Goal: Task Accomplishment & Management: Complete application form

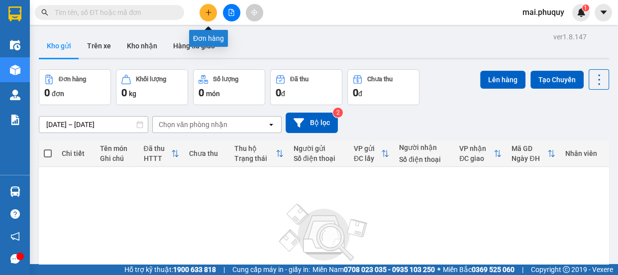
click at [209, 17] on button at bounding box center [208, 12] width 17 height 17
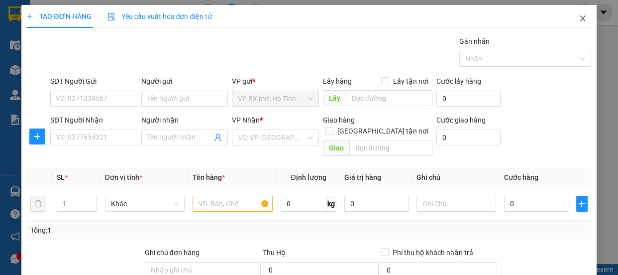
click at [579, 22] on icon "close" at bounding box center [583, 18] width 8 height 8
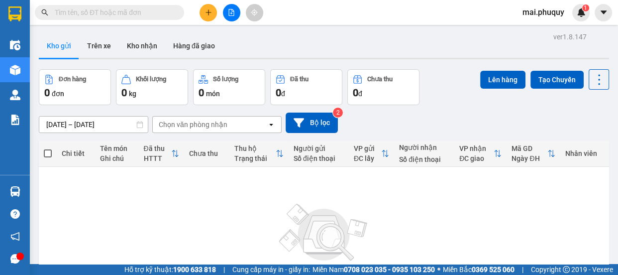
click at [120, 12] on input "text" at bounding box center [113, 12] width 117 height 11
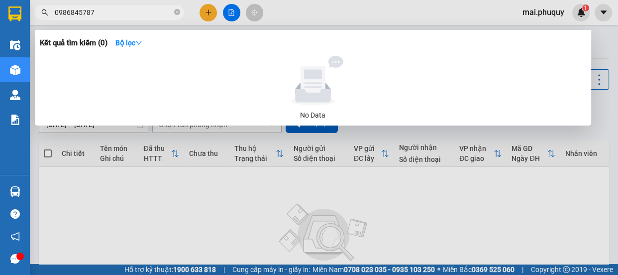
click at [104, 12] on input "0986845787" at bounding box center [113, 12] width 117 height 11
click at [42, 12] on icon "search" at bounding box center [44, 12] width 7 height 7
drag, startPoint x: 65, startPoint y: 14, endPoint x: 2, endPoint y: 13, distance: 62.7
click at [2, 14] on section "Kết quả tìm kiếm ( 0 ) Bộ lọc No Data 0986845787 mai.phuquy 1 Điều hành xe Kho …" at bounding box center [309, 137] width 618 height 275
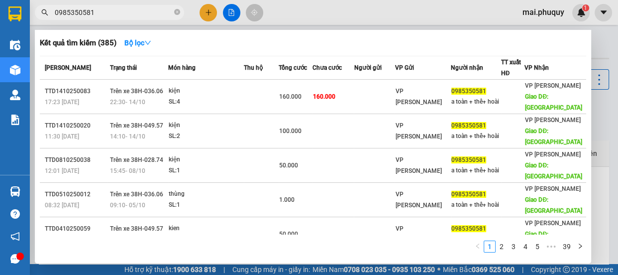
type input "0985350581"
click at [205, 11] on div at bounding box center [309, 137] width 618 height 275
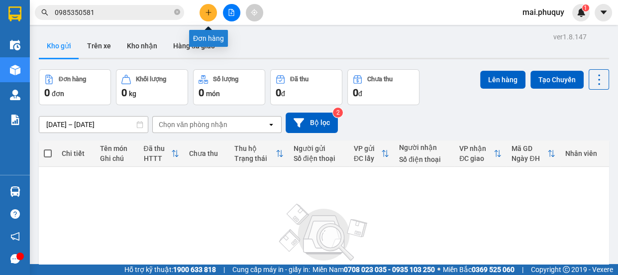
click at [203, 10] on button at bounding box center [208, 12] width 17 height 17
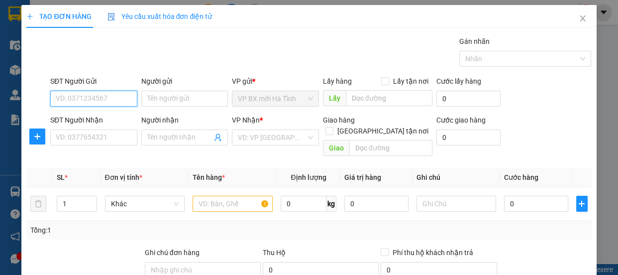
click at [65, 99] on input "SĐT Người Gửi" at bounding box center [93, 99] width 87 height 16
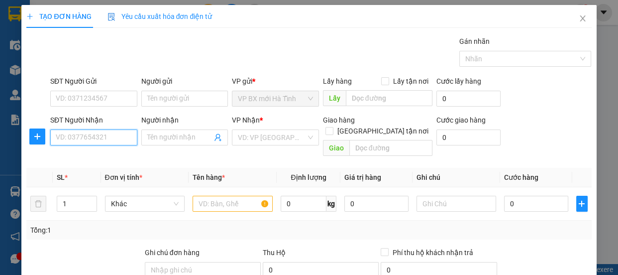
click at [59, 129] on input "SĐT Người Nhận" at bounding box center [93, 137] width 87 height 16
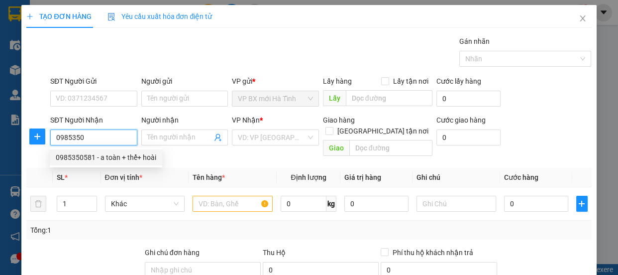
click at [70, 149] on div "0985350581 - a toàn + thể+ hoài" at bounding box center [106, 157] width 112 height 16
type input "0985350581"
type input "a toàn + thể+ hoài"
type input "can lộc"
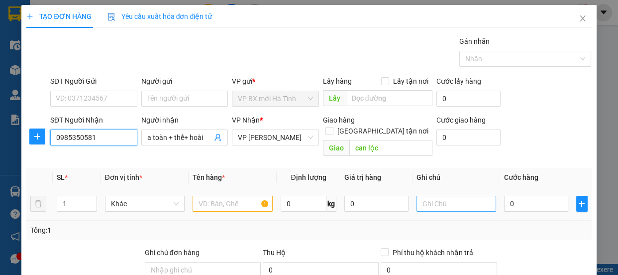
type input "0985350581"
click at [421, 196] on input "text" at bounding box center [457, 204] width 80 height 16
type input "hàng HN gửi về, quay đâu"
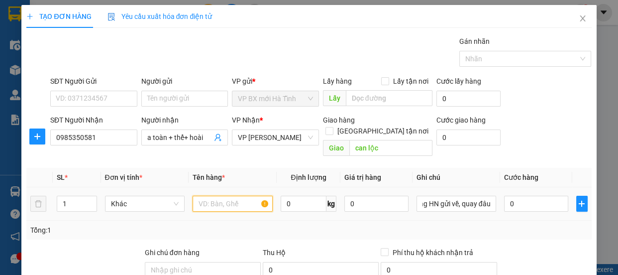
scroll to position [0, 0]
click at [207, 196] on input "text" at bounding box center [233, 204] width 80 height 16
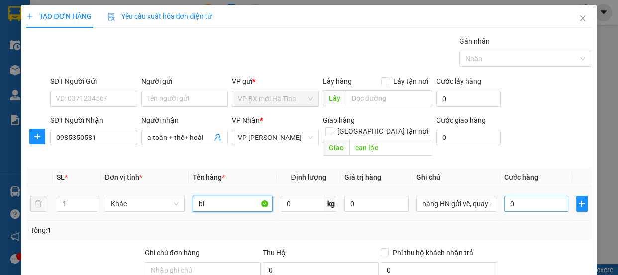
type input "bì"
click at [504, 196] on input "0" at bounding box center [536, 204] width 64 height 16
type input "1"
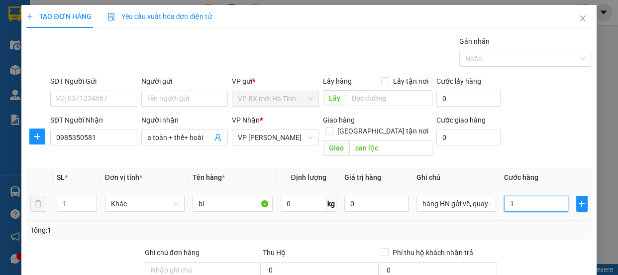
type input "16"
type input "160"
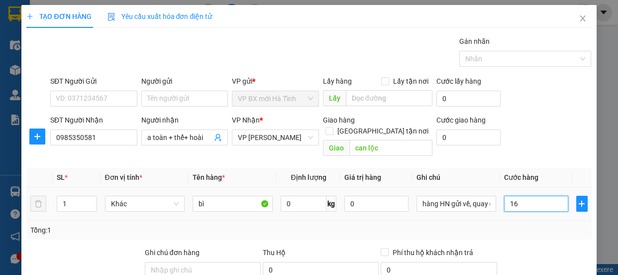
type input "160"
type input "1.600"
type input "16.000"
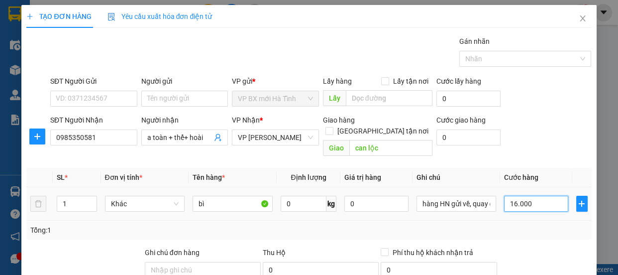
type input "16.000"
type input "160.000"
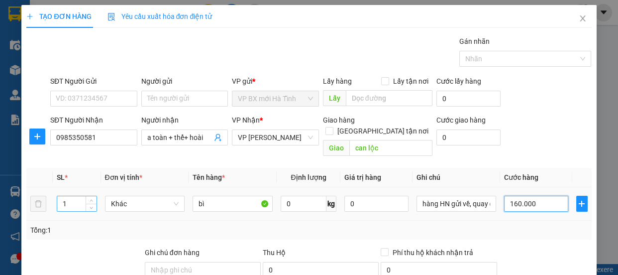
type input "160.000"
drag, startPoint x: 61, startPoint y: 195, endPoint x: 67, endPoint y: 194, distance: 6.1
click at [67, 196] on input "1" at bounding box center [76, 203] width 39 height 15
type input "4"
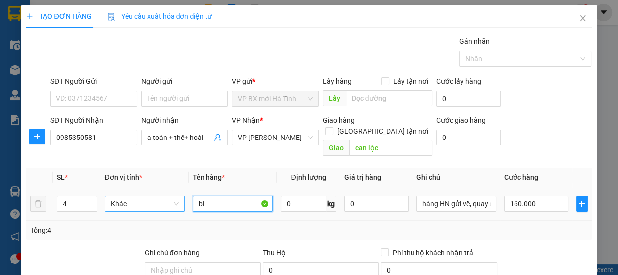
drag, startPoint x: 204, startPoint y: 186, endPoint x: 181, endPoint y: 185, distance: 22.4
click at [181, 187] on tr "4 Khác bì 0 kg 0 hàng HN gửi về, quay đâu 160.000" at bounding box center [308, 203] width 565 height 33
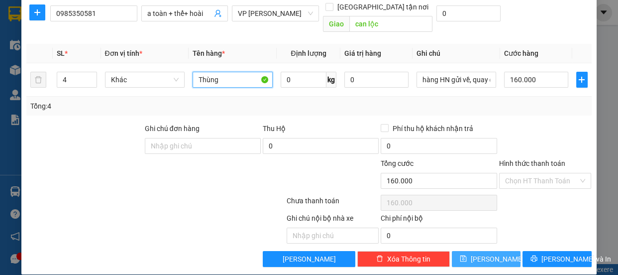
type input "Thùng"
click at [480, 252] on button "[PERSON_NAME]" at bounding box center [486, 259] width 69 height 16
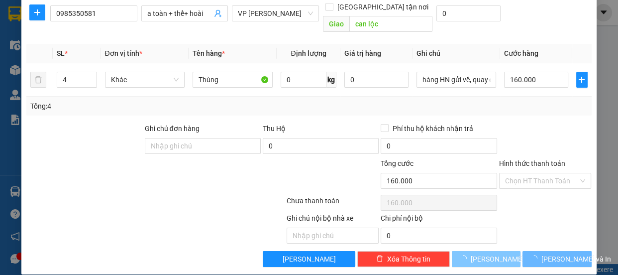
type input "1"
type input "0"
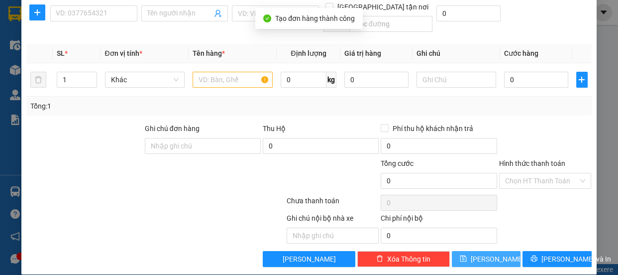
scroll to position [0, 0]
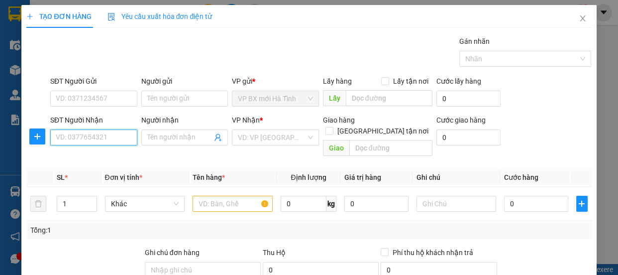
click at [99, 144] on input "SĐT Người Nhận" at bounding box center [93, 137] width 87 height 16
type input "0916845530"
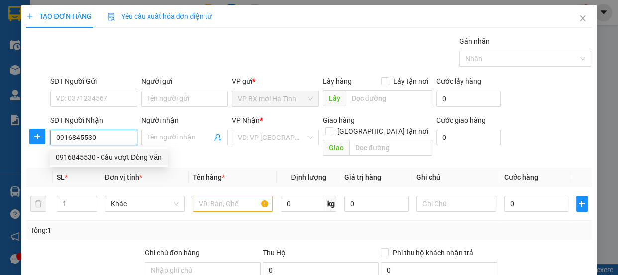
click at [77, 158] on div "0916845530 - Cầu vượt Đồng Văn" at bounding box center [109, 157] width 106 height 11
type input "Cầu vượt Đồng Văn"
type input "gầm cầu vượt đồng văn [GEOGRAPHIC_DATA]"
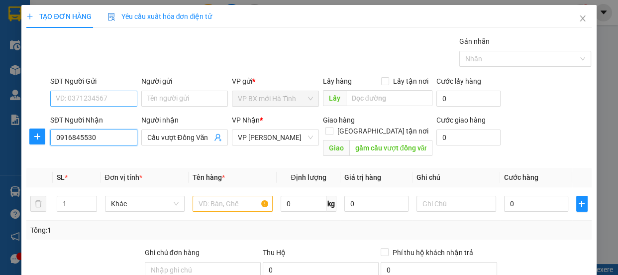
type input "0916845530"
click at [71, 98] on input "SĐT Người Gửi" at bounding box center [93, 99] width 87 height 16
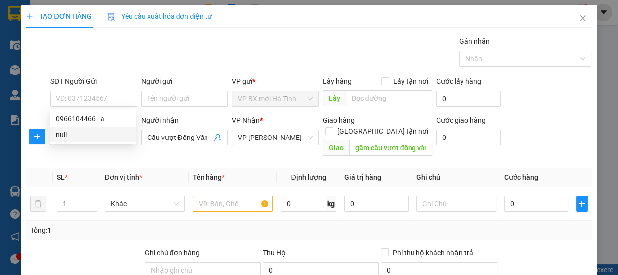
click at [120, 224] on div "Tổng: 1" at bounding box center [134, 229] width 209 height 11
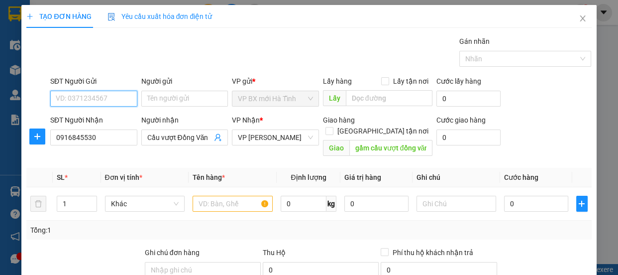
click at [75, 97] on input "SĐT Người Gửi" at bounding box center [93, 99] width 87 height 16
click at [59, 95] on input "SĐT Người Gửi" at bounding box center [93, 99] width 87 height 16
click at [99, 99] on input "09868457873" at bounding box center [93, 99] width 87 height 16
click at [133, 101] on input "0986845787" at bounding box center [93, 99] width 87 height 16
type input "0986845787"
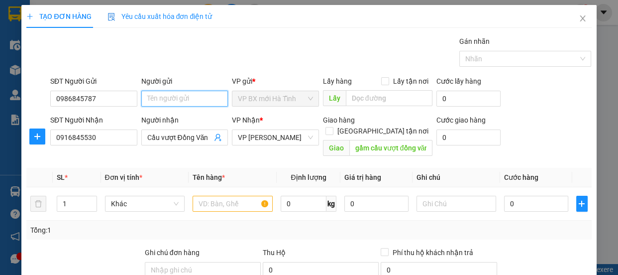
click at [157, 98] on input "Người gửi" at bounding box center [184, 99] width 87 height 16
type input "a"
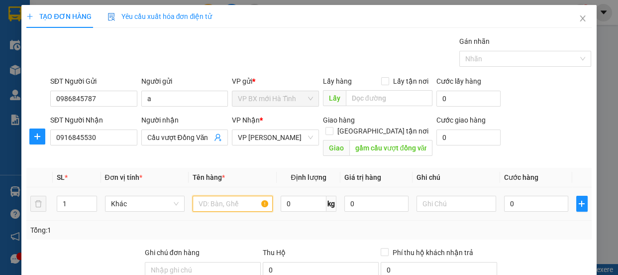
click at [225, 196] on input "text" at bounding box center [233, 204] width 80 height 16
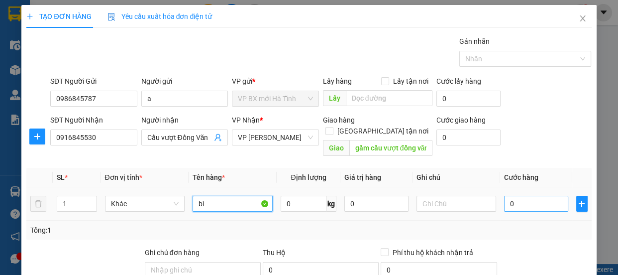
type input "bì"
click at [510, 196] on input "0" at bounding box center [536, 204] width 64 height 16
type input "7"
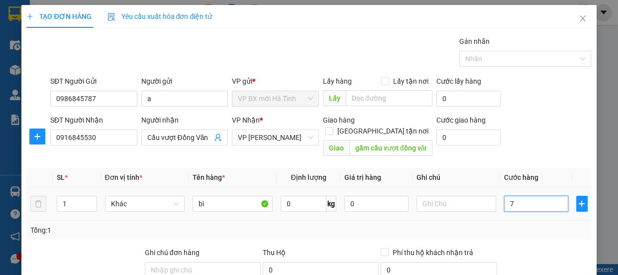
type input "70"
type input "700"
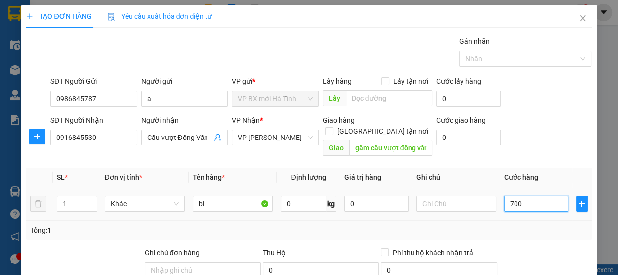
type input "700"
type input "7.000"
type input "70.000"
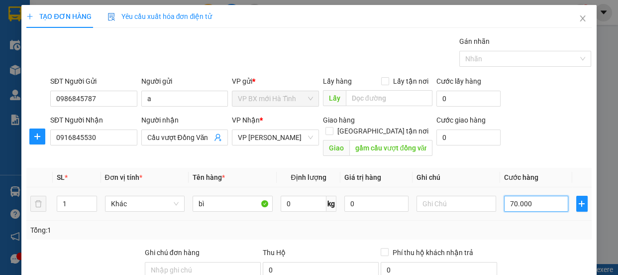
type input "70.000"
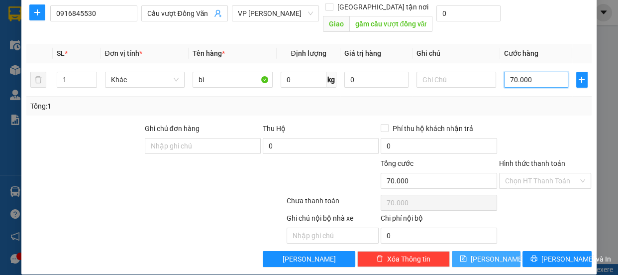
type input "70.000"
click at [480, 253] on span "[PERSON_NAME]" at bounding box center [497, 258] width 53 height 11
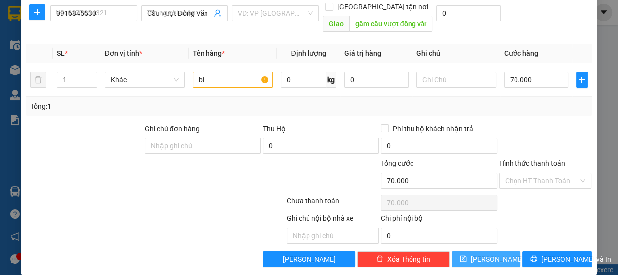
type input "0"
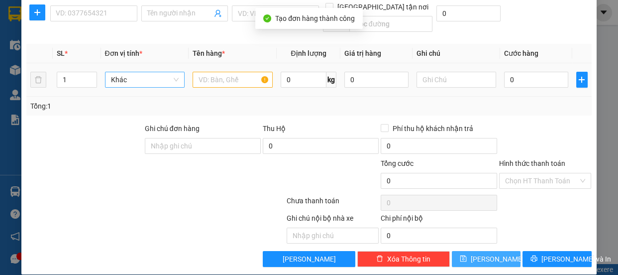
scroll to position [0, 0]
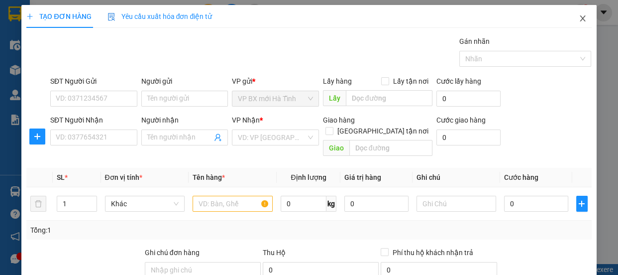
click at [581, 19] on span "Close" at bounding box center [583, 19] width 28 height 28
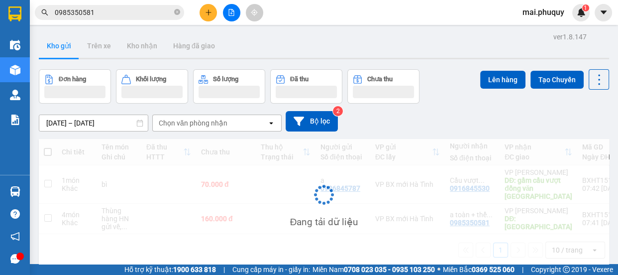
scroll to position [45, 0]
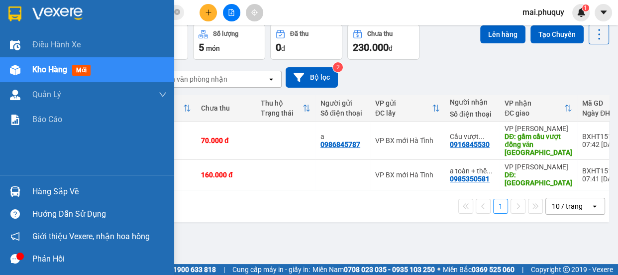
click at [10, 1] on div at bounding box center [87, 16] width 174 height 32
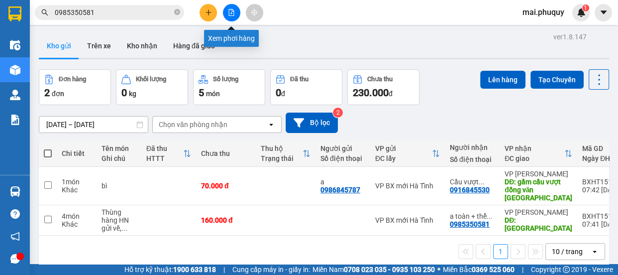
click at [237, 9] on button at bounding box center [231, 12] width 17 height 17
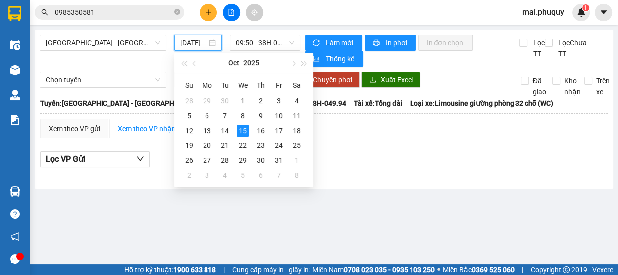
click at [195, 45] on input "[DATE]" at bounding box center [193, 42] width 27 height 11
click at [227, 128] on div "14" at bounding box center [225, 130] width 12 height 12
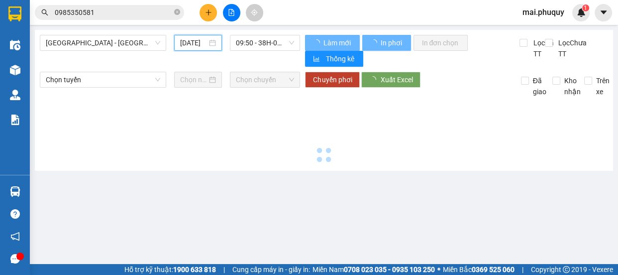
type input "[DATE]"
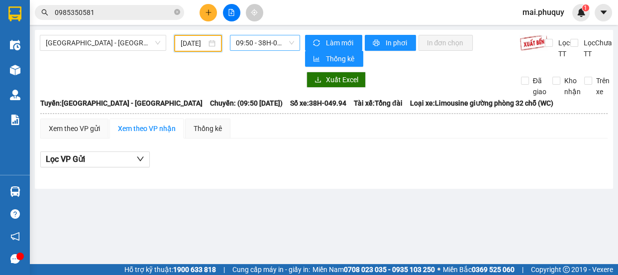
click at [270, 40] on span "09:50 - 38H-049.94" at bounding box center [265, 42] width 58 height 15
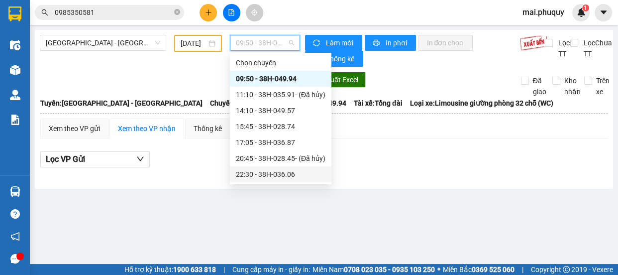
scroll to position [15, 0]
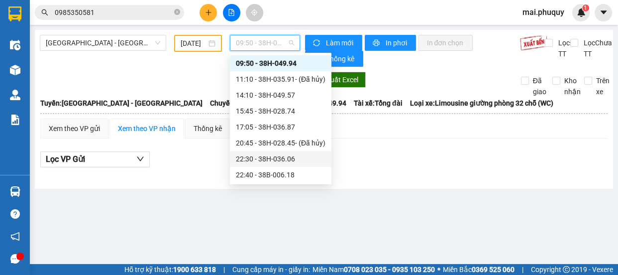
click at [284, 159] on div "22:30 - 38H-036.06" at bounding box center [281, 158] width 90 height 11
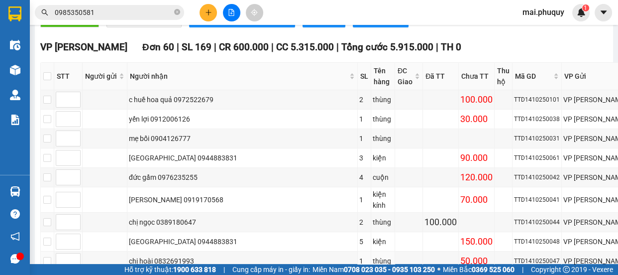
scroll to position [498, 0]
